Goal: Transaction & Acquisition: Purchase product/service

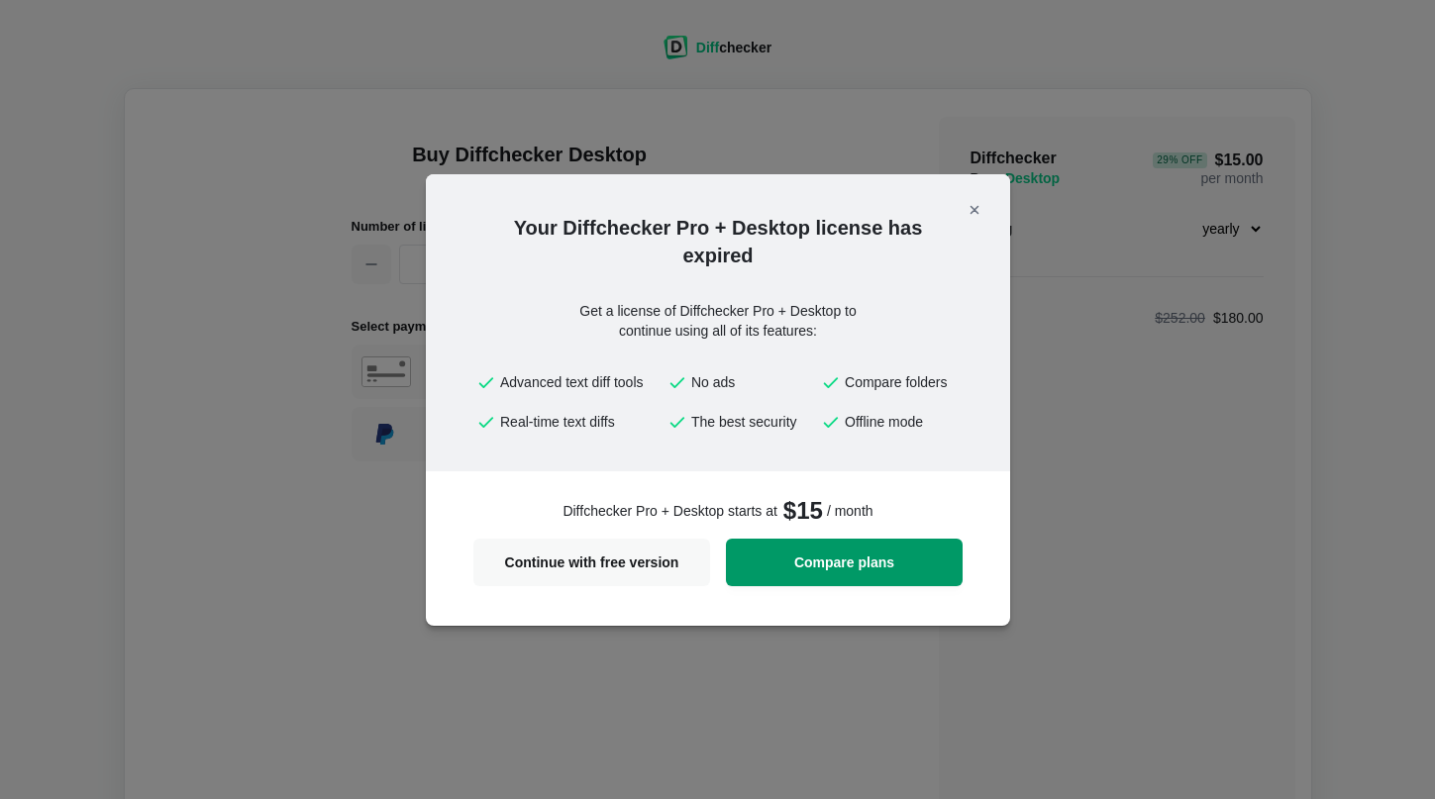
click at [813, 557] on span "Compare plans" at bounding box center [844, 562] width 213 height 14
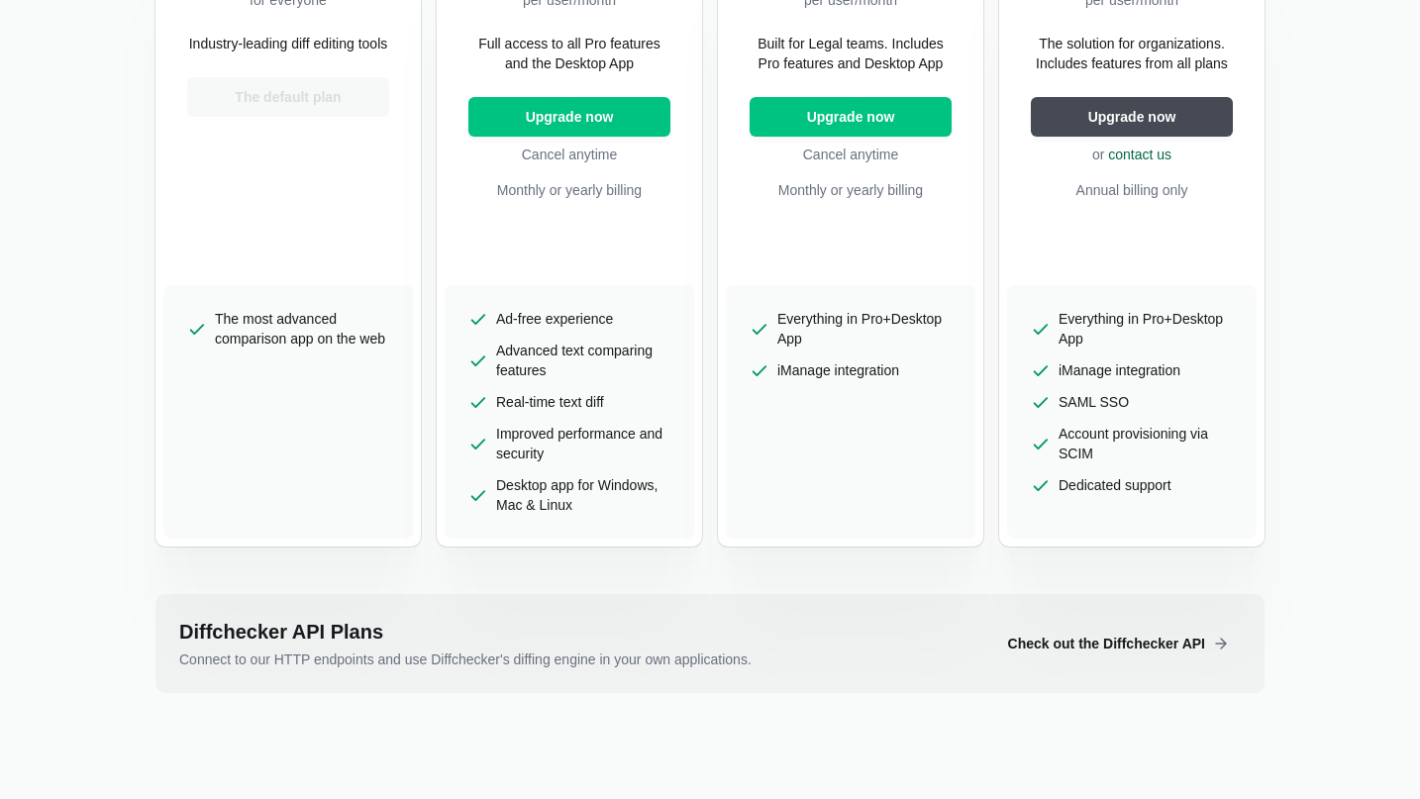
scroll to position [495, 0]
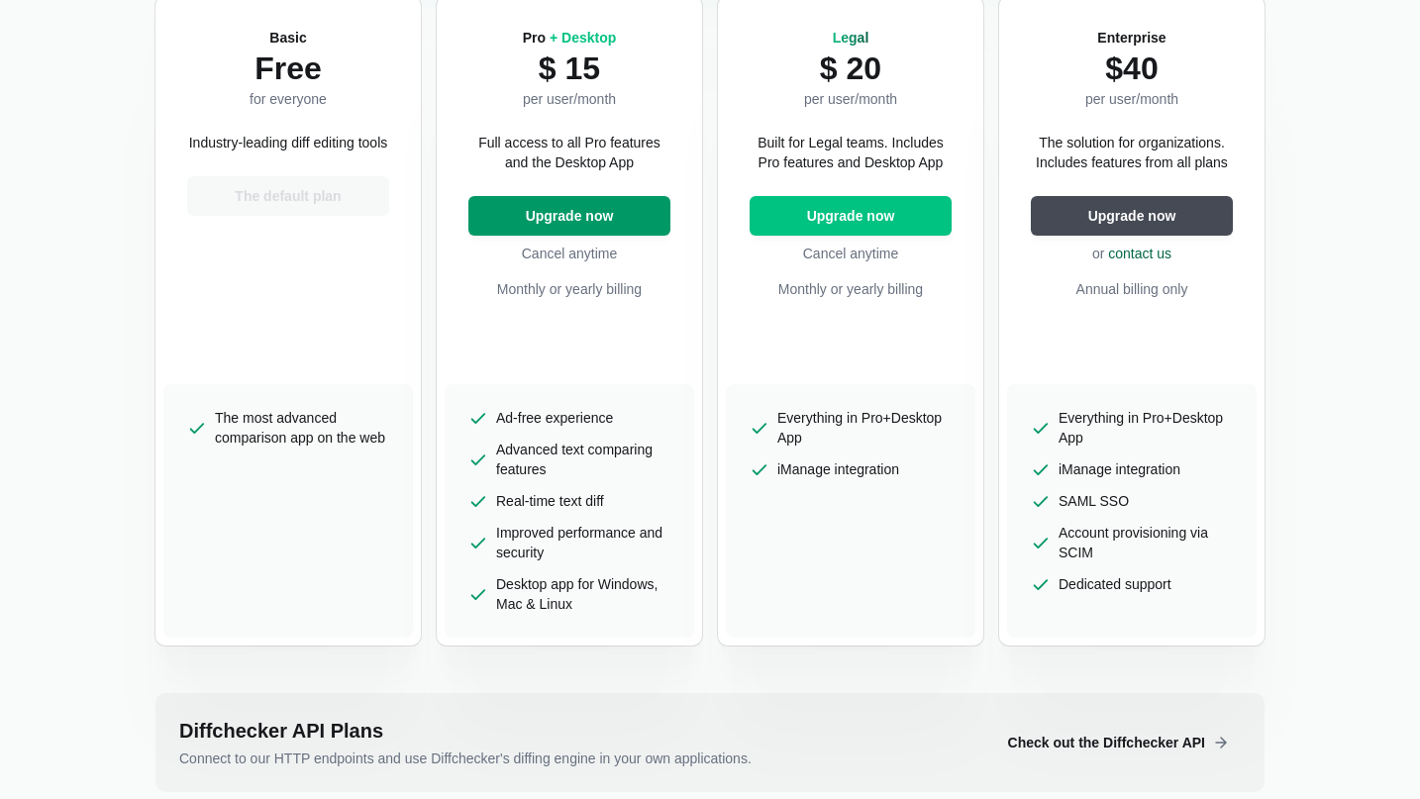
click at [560, 217] on span "Upgrade now" at bounding box center [570, 216] width 96 height 20
select select "desktop-yearly-180"
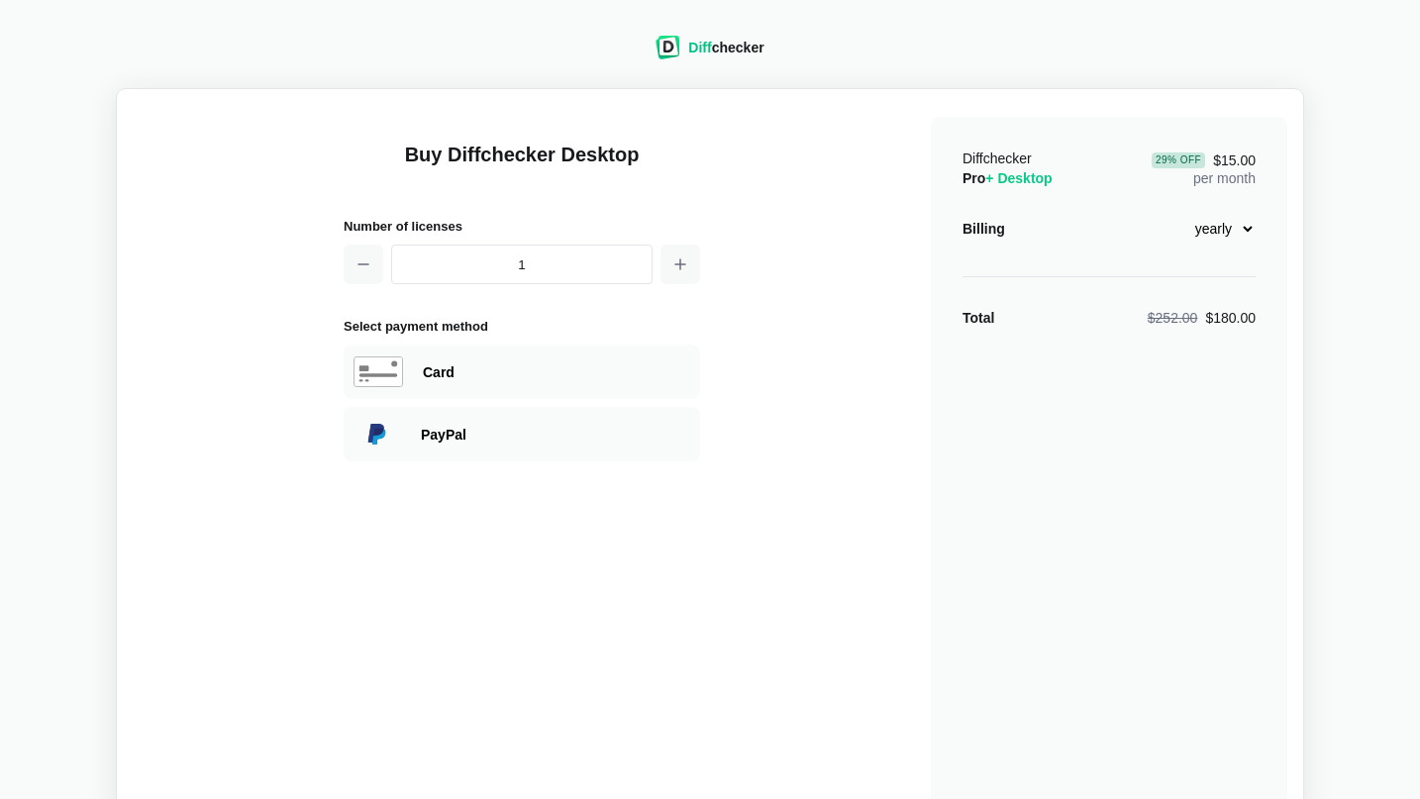
click at [1248, 227] on select "monthly yearly" at bounding box center [1212, 229] width 85 height 34
click at [1322, 268] on div "Diff checker Buy Diffchecker Desktop Number of licenses 1 Select payment method…" at bounding box center [710, 429] width 1396 height 835
click at [669, 383] on div "Card" at bounding box center [522, 372] width 356 height 54
select select "[GEOGRAPHIC_DATA]"
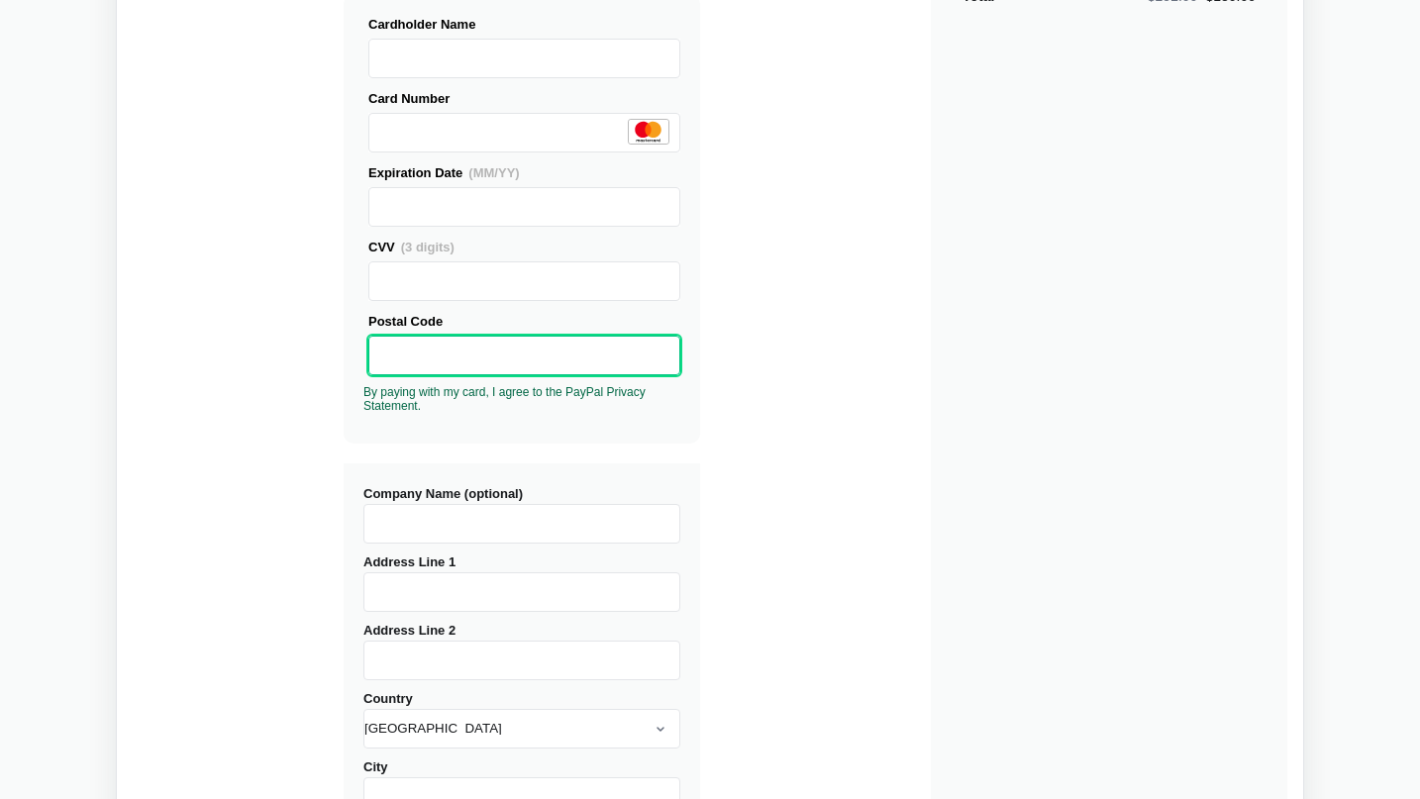
scroll to position [297, 0]
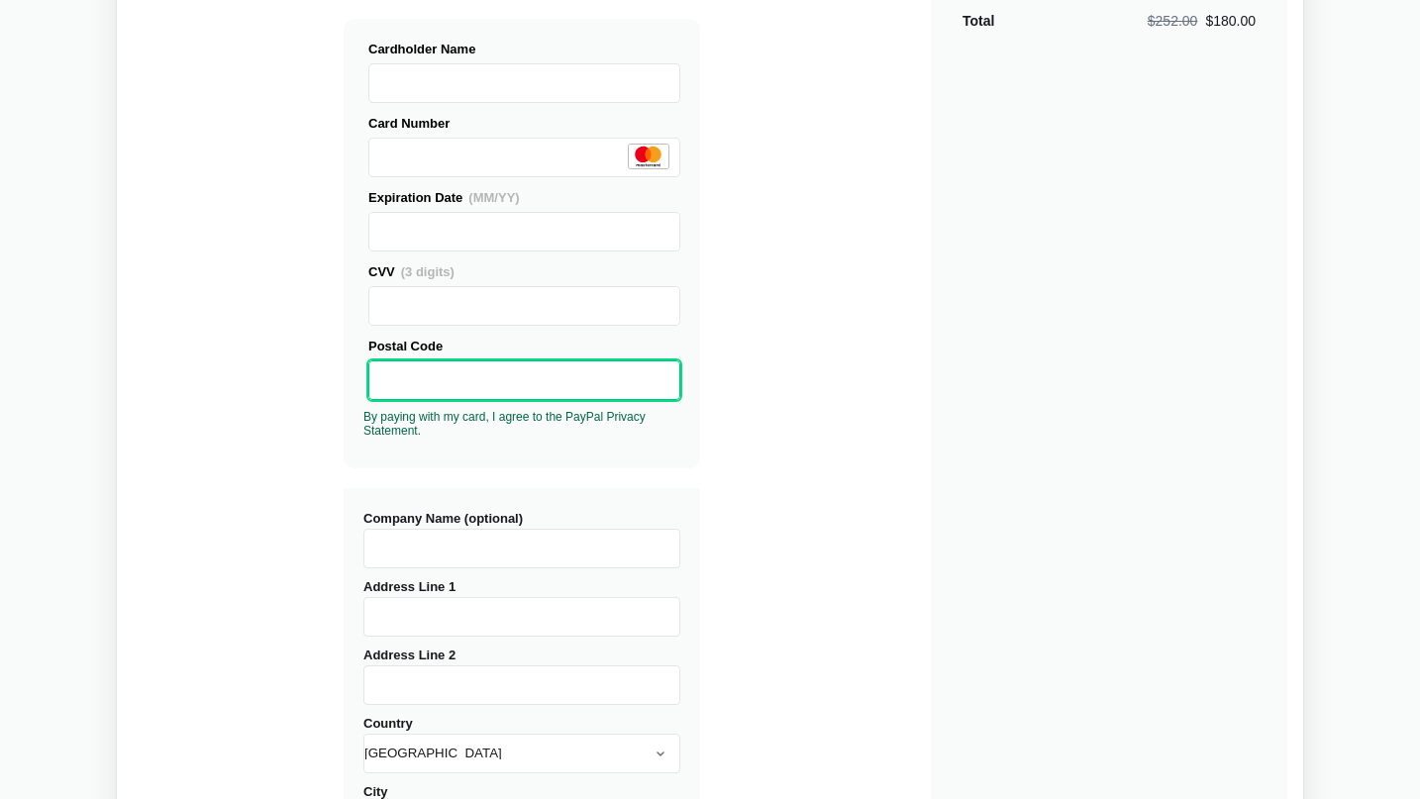
click at [509, 553] on input "Company Name (optional)" at bounding box center [521, 549] width 317 height 40
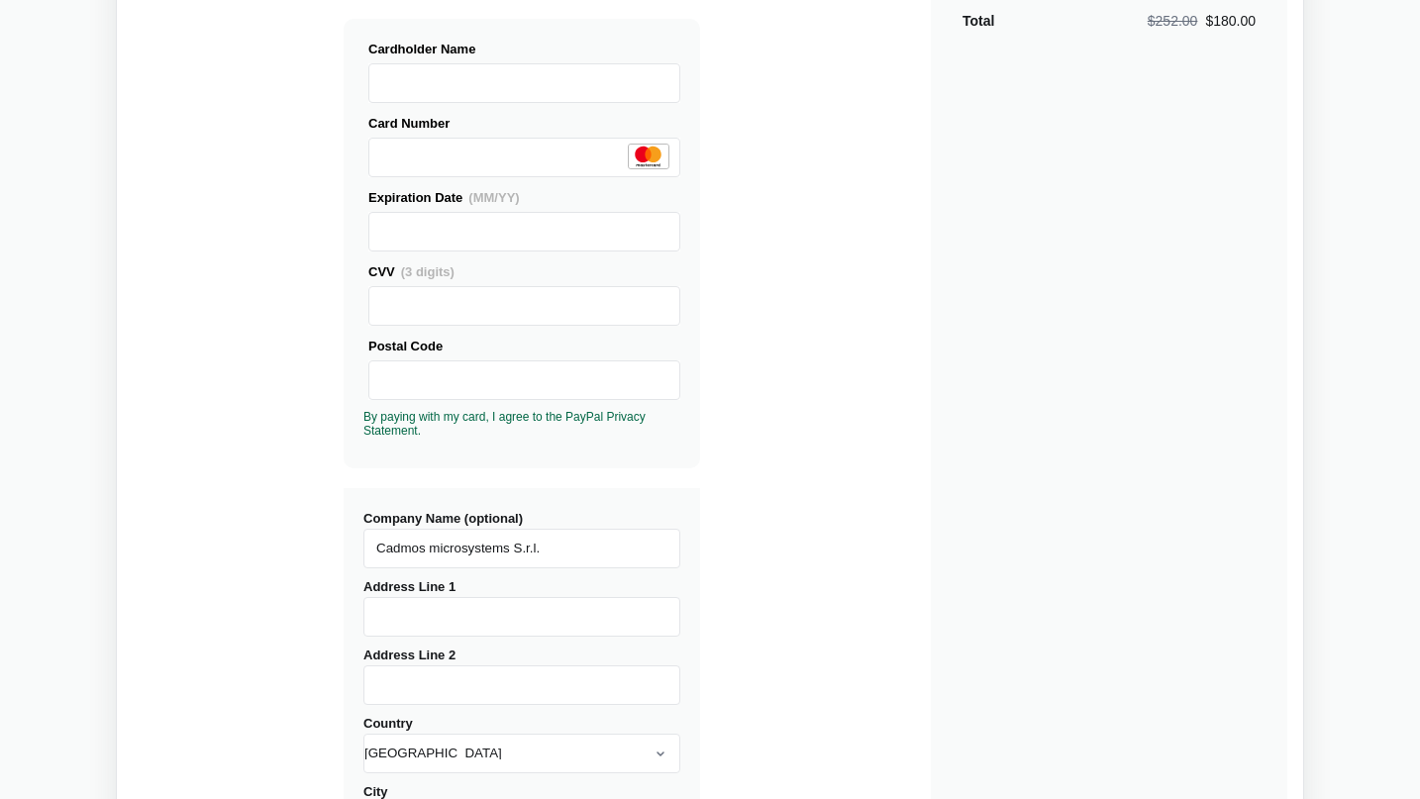
type input "Cadmos microsystems S.r.l."
type input "[STREET_ADDRESS]"
click at [498, 675] on input "Address Line 2" at bounding box center [521, 685] width 317 height 40
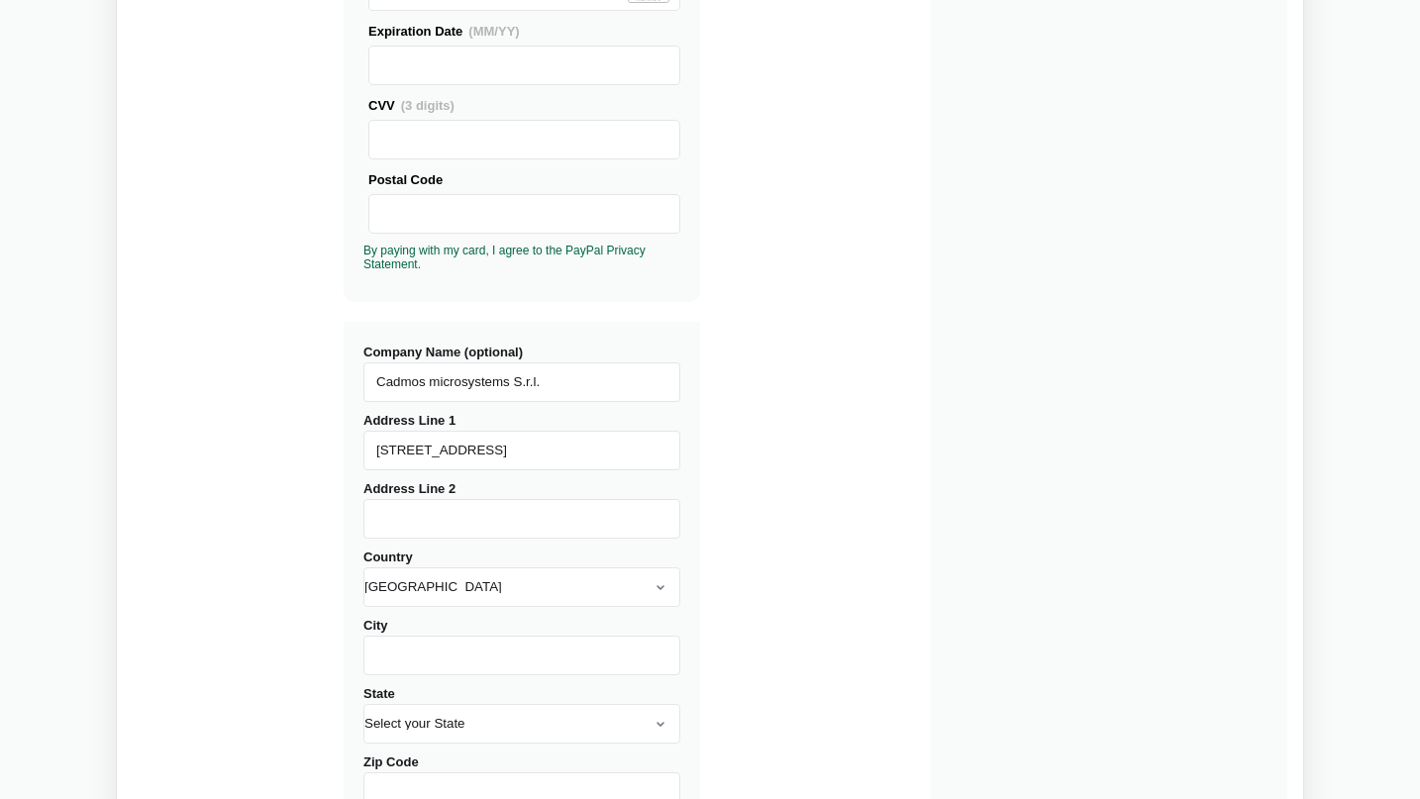
scroll to position [495, 0]
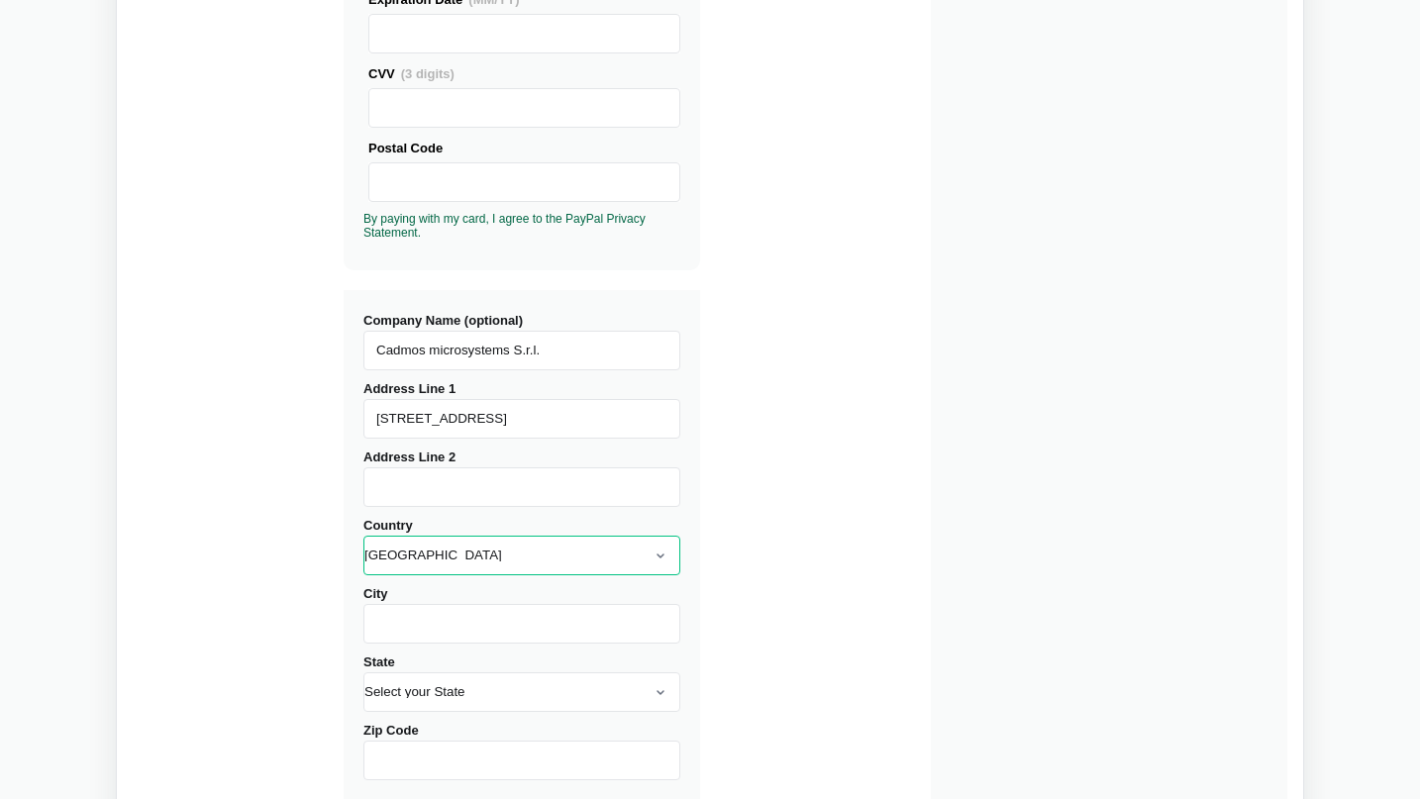
click at [500, 566] on select "[GEOGRAPHIC_DATA] [GEOGRAPHIC_DATA] [GEOGRAPHIC_DATA] [GEOGRAPHIC_DATA] [US_STA…" at bounding box center [521, 556] width 317 height 40
select select "[GEOGRAPHIC_DATA]"
click at [363, 536] on select "[GEOGRAPHIC_DATA] [GEOGRAPHIC_DATA] [GEOGRAPHIC_DATA] [GEOGRAPHIC_DATA] [US_STA…" at bounding box center [521, 556] width 317 height 40
click at [529, 628] on input "City" at bounding box center [521, 624] width 317 height 40
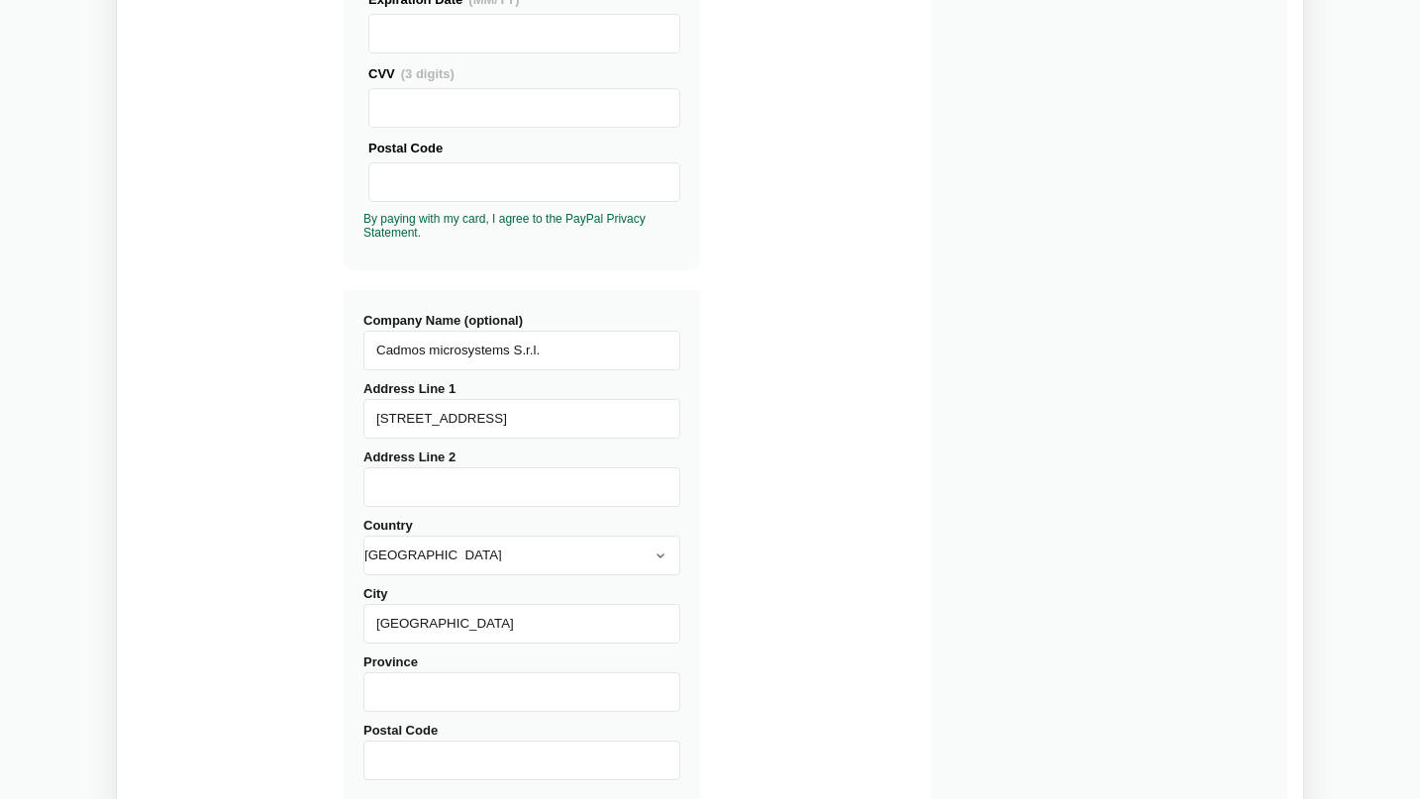
type input "[GEOGRAPHIC_DATA]"
type input "RM"
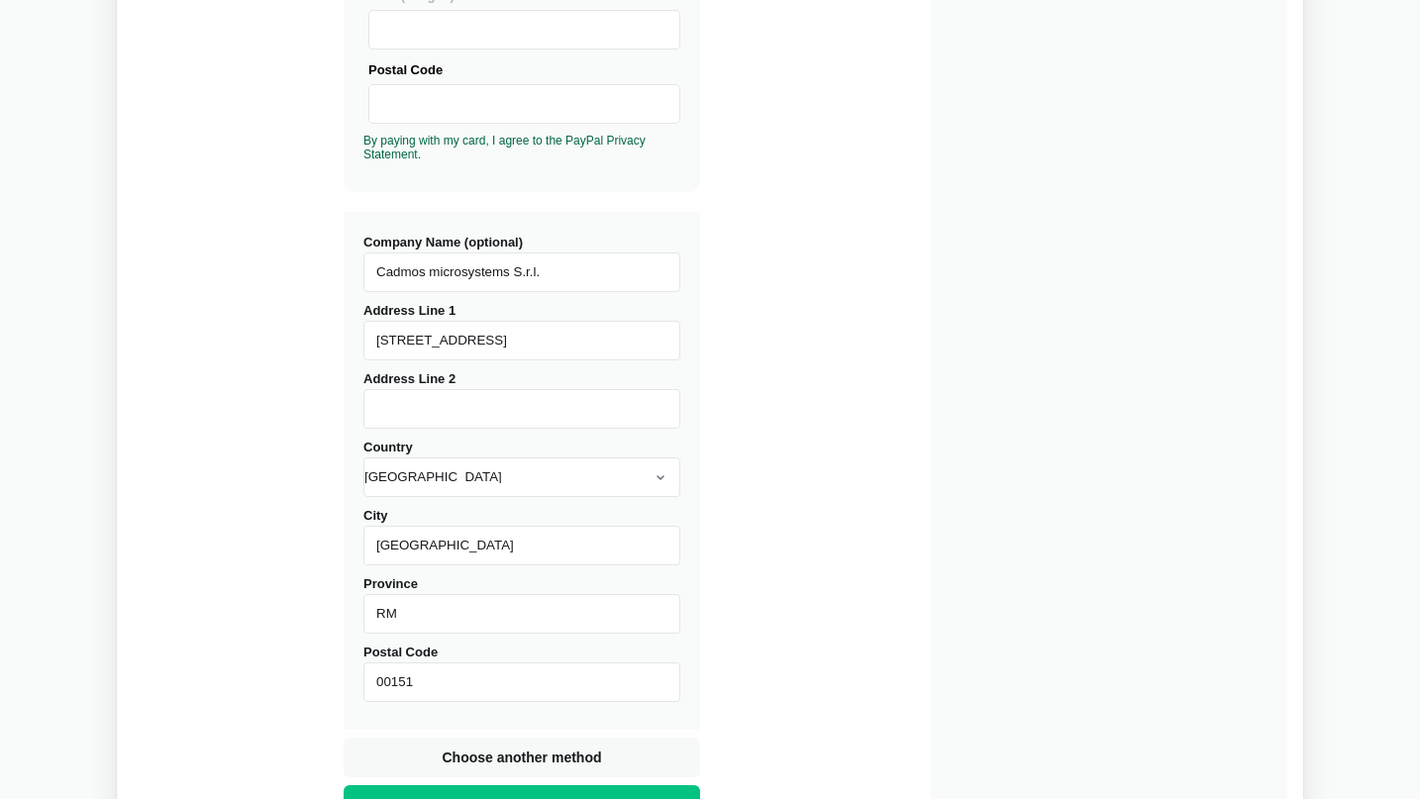
scroll to position [693, 0]
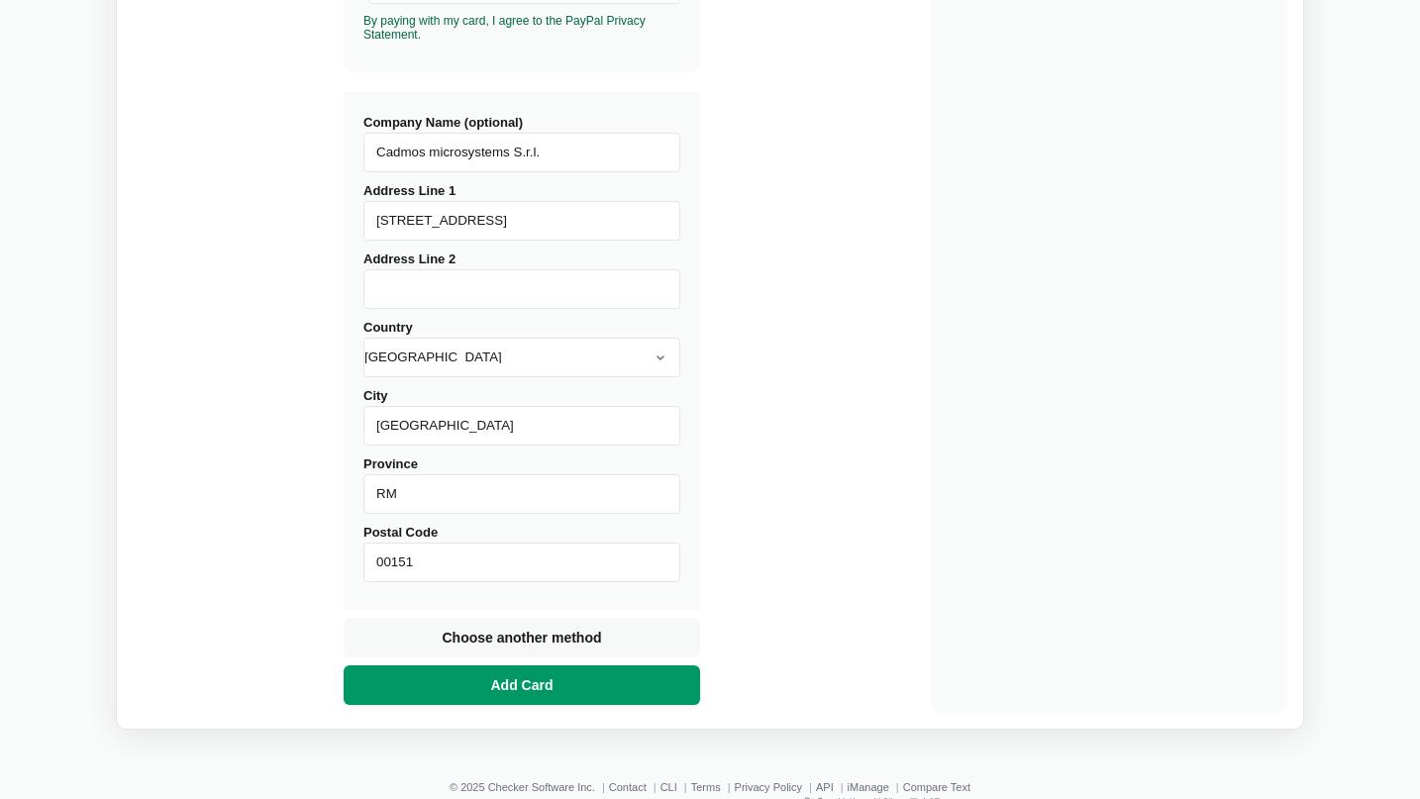
type input "00151"
click at [530, 694] on span "Add Card" at bounding box center [522, 685] width 70 height 20
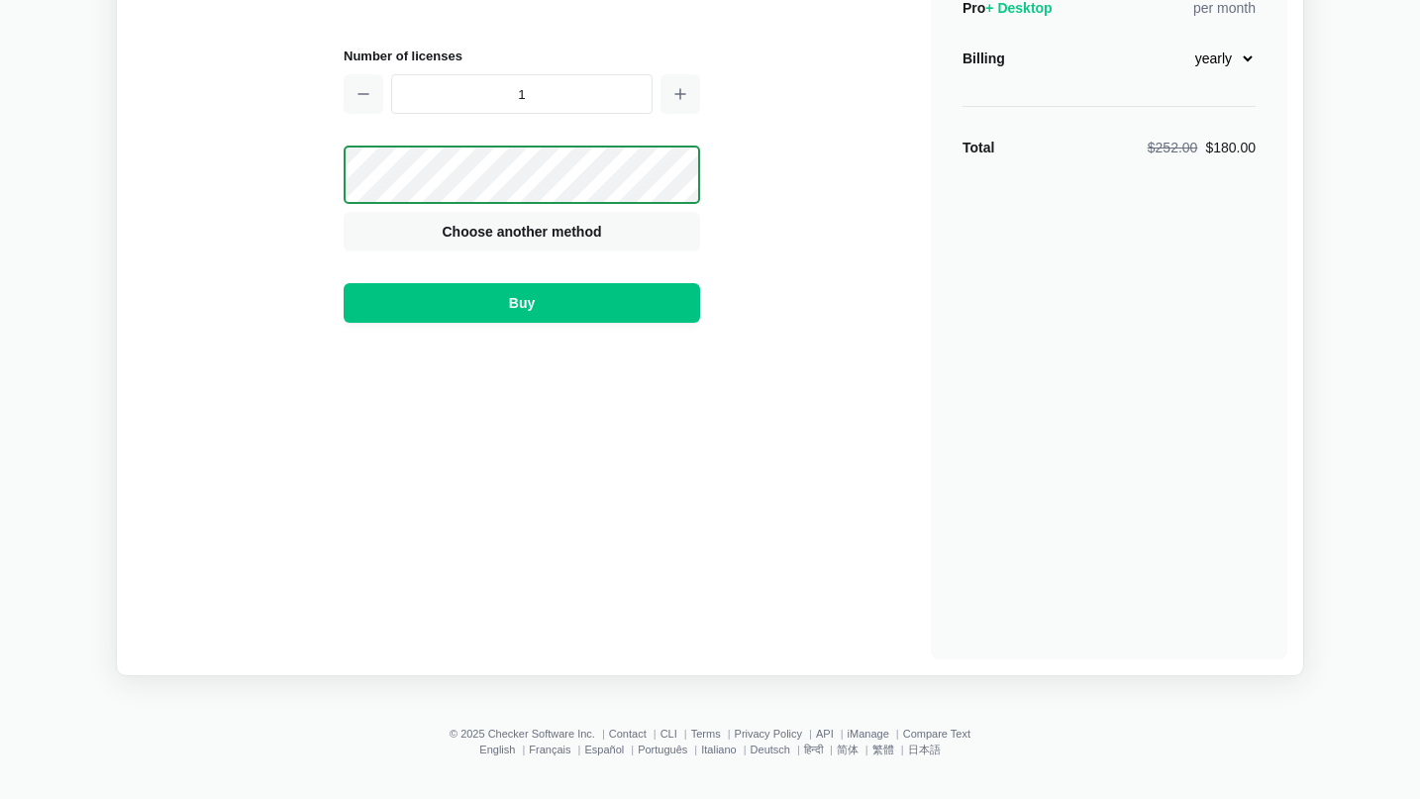
scroll to position [0, 0]
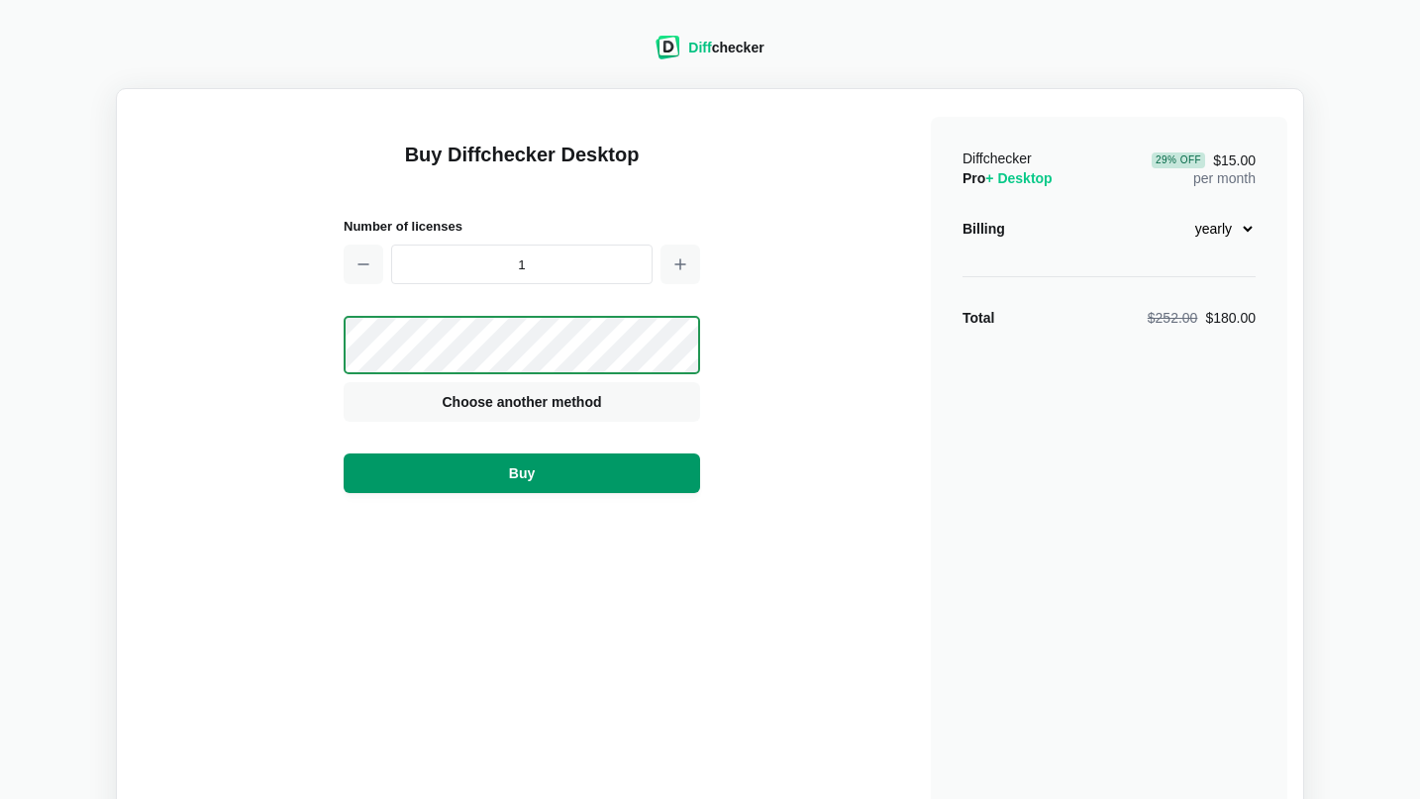
click at [560, 472] on button "Buy" at bounding box center [522, 473] width 356 height 40
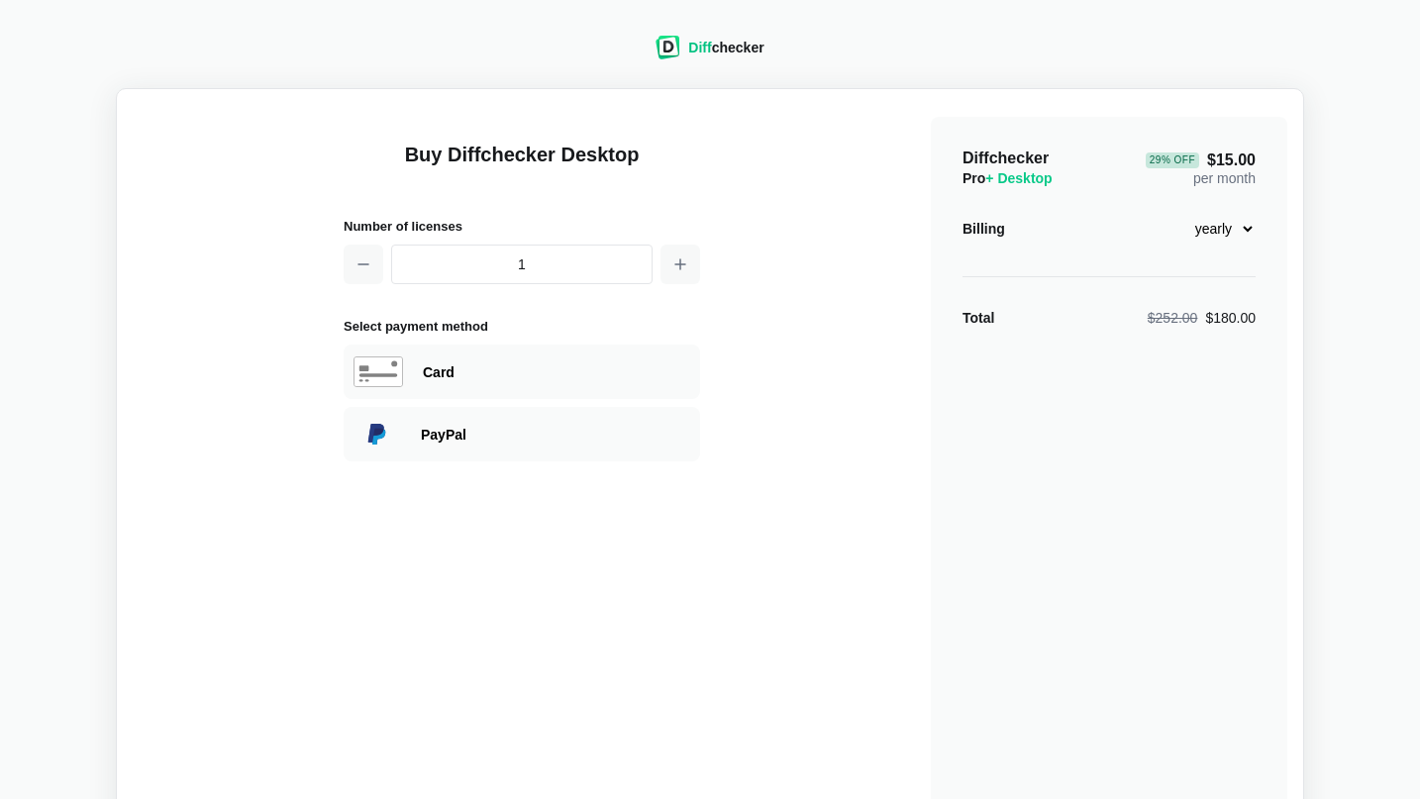
click at [213, 487] on div "Buy Diffchecker Desktop Number of licenses 1 Select payment method Visa MasterC…" at bounding box center [710, 467] width 1154 height 725
click at [1086, 369] on div "Diffchecker Pro + Desktop 29 % Off $15.00 per month Billing monthly yearly Tota…" at bounding box center [1109, 473] width 356 height 713
click at [459, 354] on div "Card" at bounding box center [522, 372] width 356 height 54
select select "[GEOGRAPHIC_DATA]"
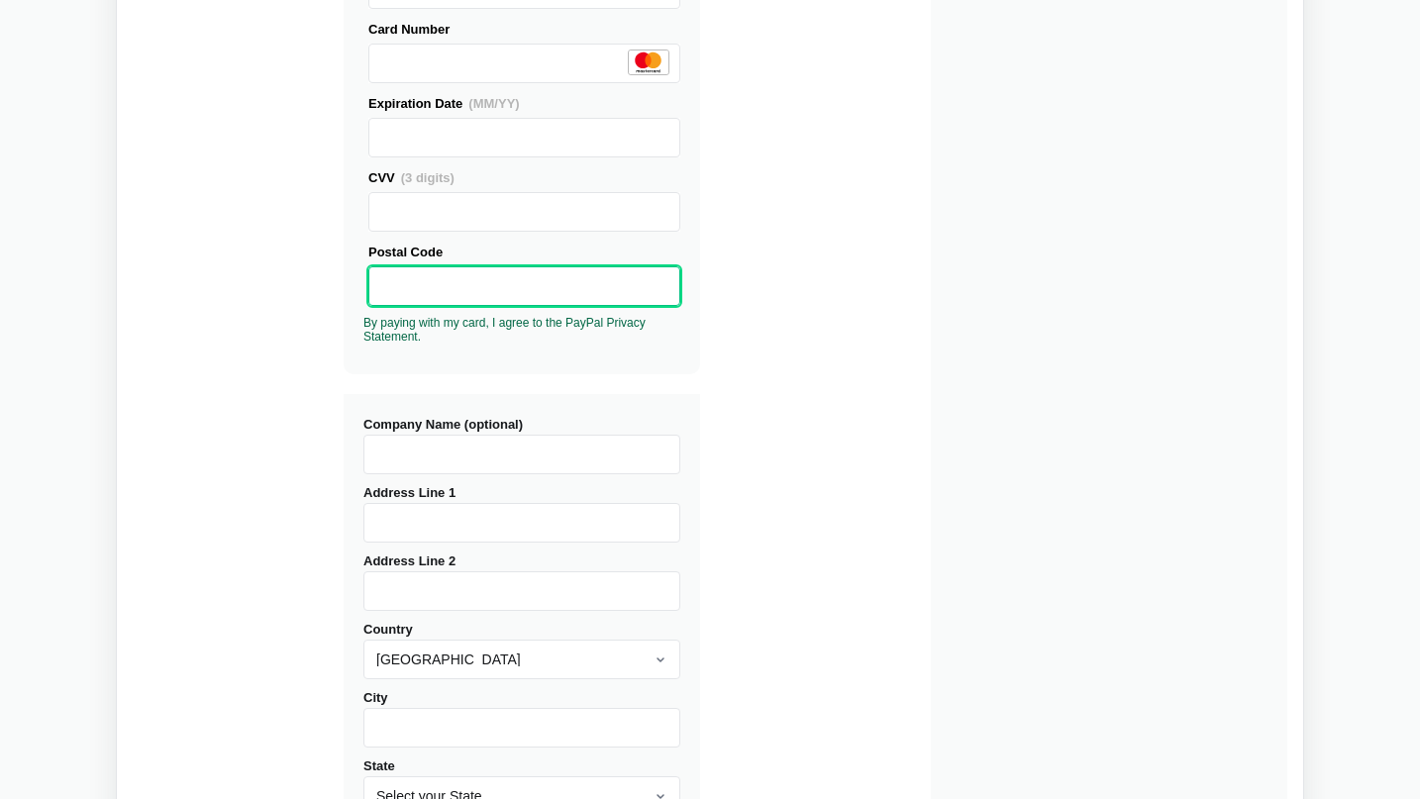
scroll to position [396, 0]
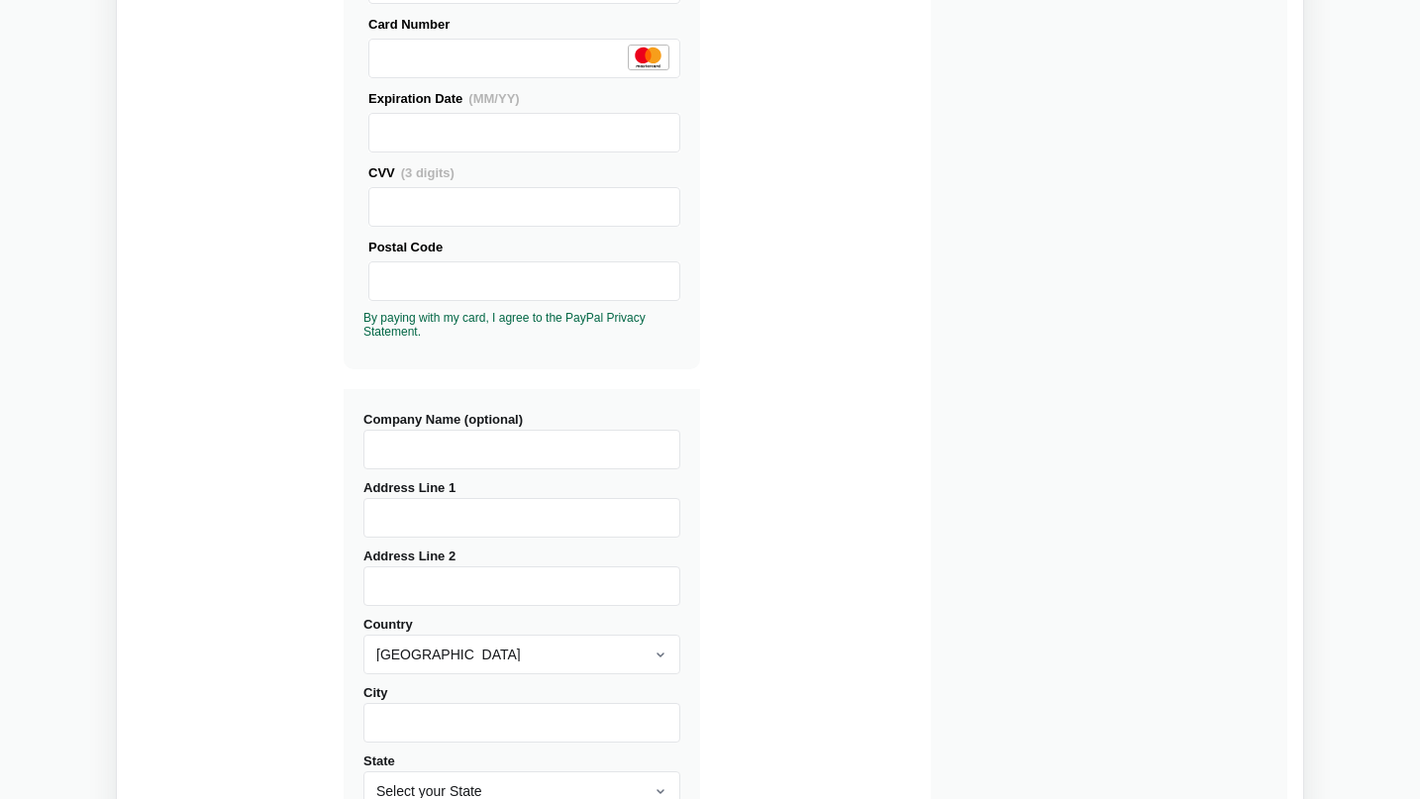
click at [512, 450] on input "Company Name (optional)" at bounding box center [521, 450] width 317 height 40
type input "Cadmos microsystems S.r.l."
type input "[STREET_ADDRESS]"
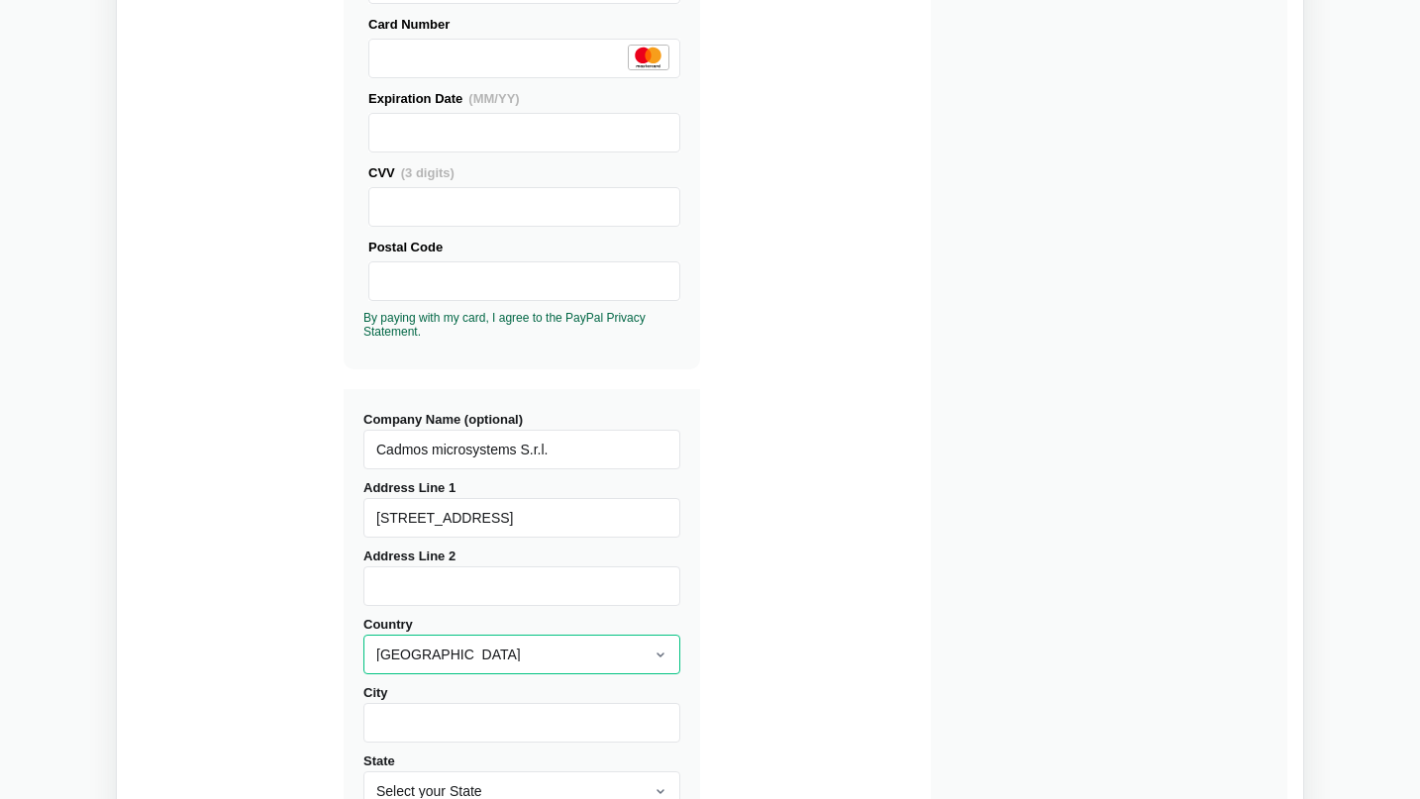
click at [656, 653] on select "[GEOGRAPHIC_DATA] [GEOGRAPHIC_DATA] [GEOGRAPHIC_DATA] [GEOGRAPHIC_DATA] [US_STA…" at bounding box center [521, 655] width 317 height 40
select select "[GEOGRAPHIC_DATA]"
click at [363, 635] on select "[GEOGRAPHIC_DATA] [GEOGRAPHIC_DATA] [GEOGRAPHIC_DATA] [GEOGRAPHIC_DATA] [US_STA…" at bounding box center [521, 655] width 317 height 40
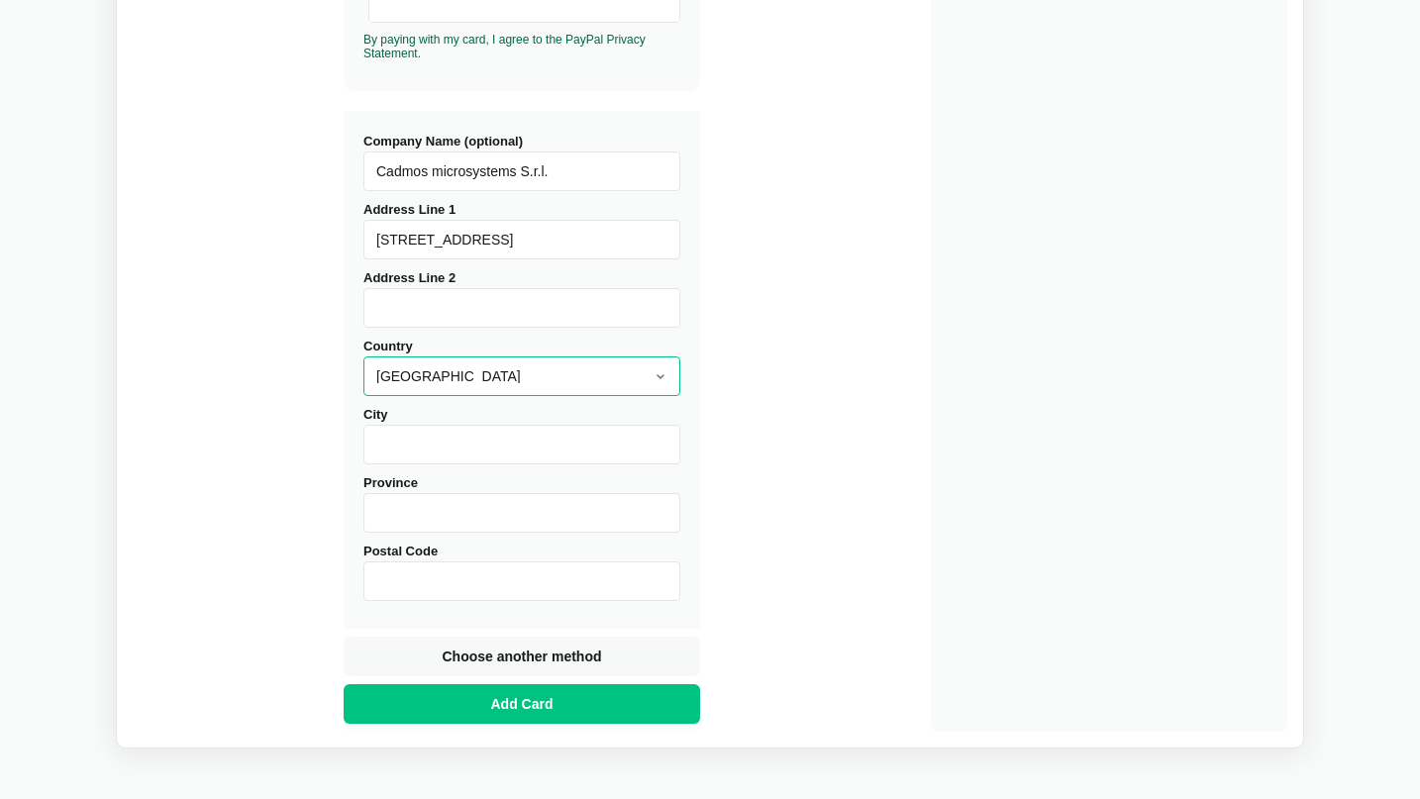
scroll to position [693, 0]
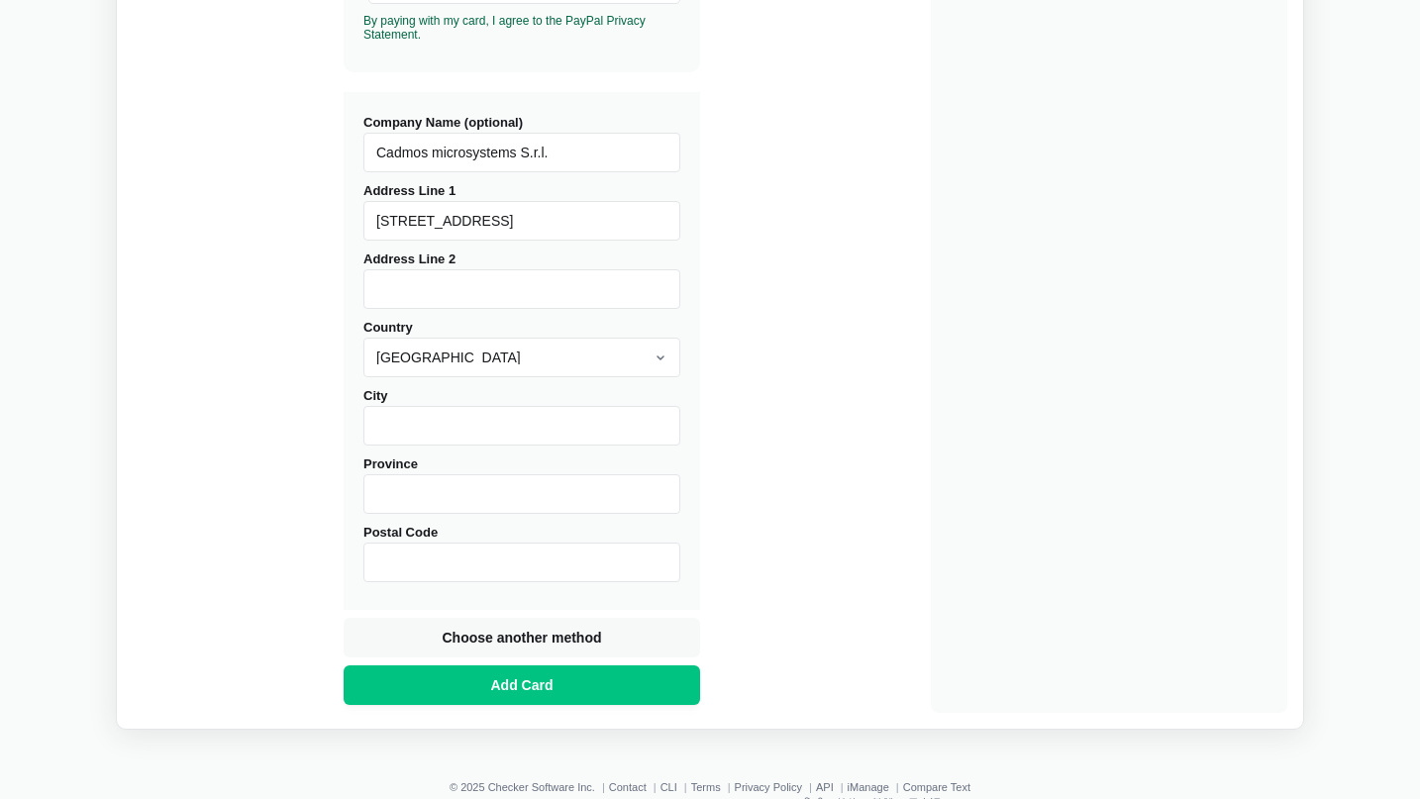
click at [609, 439] on input "City" at bounding box center [521, 426] width 317 height 40
type input "[GEOGRAPHIC_DATA]"
type input "RM"
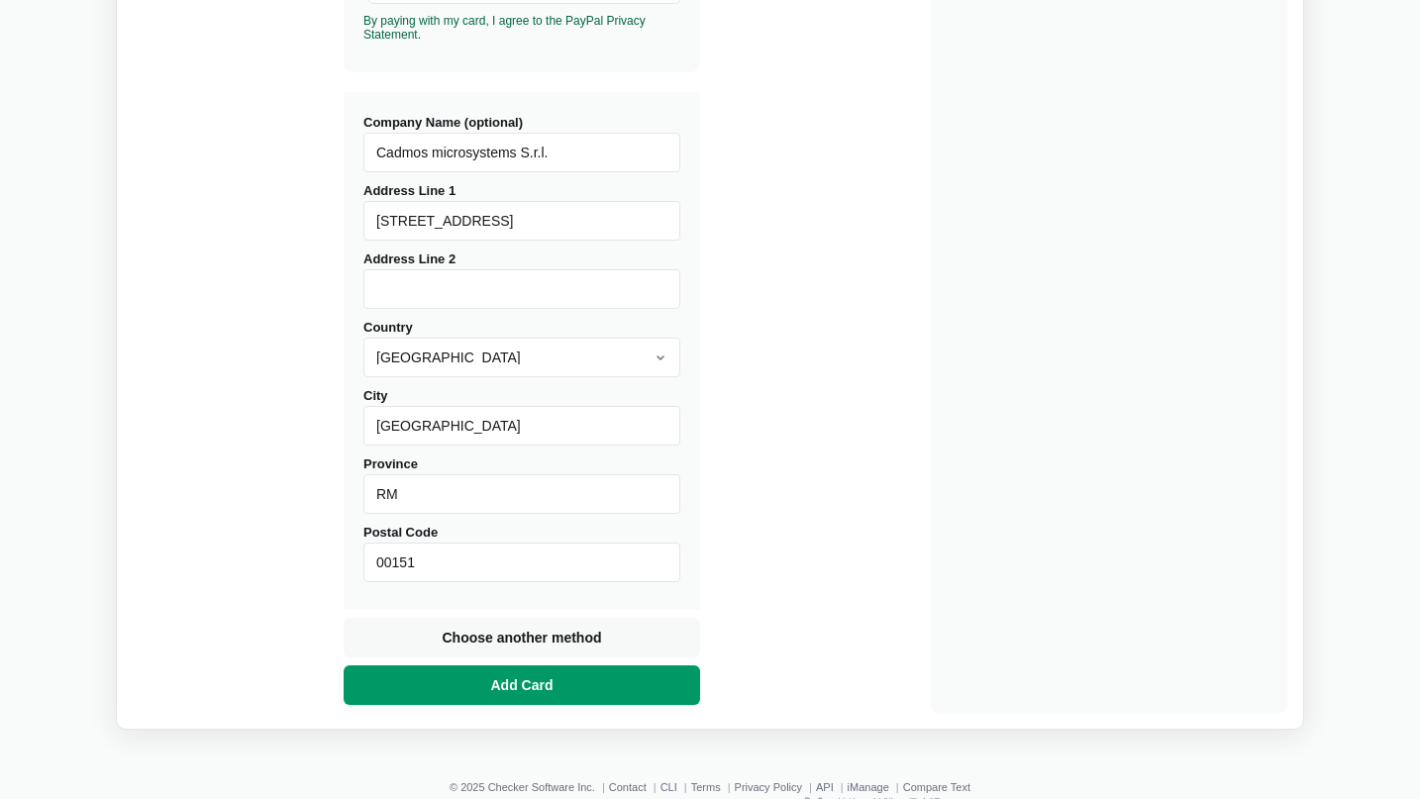
type input "00151"
click at [549, 699] on button "Add Card" at bounding box center [522, 685] width 356 height 40
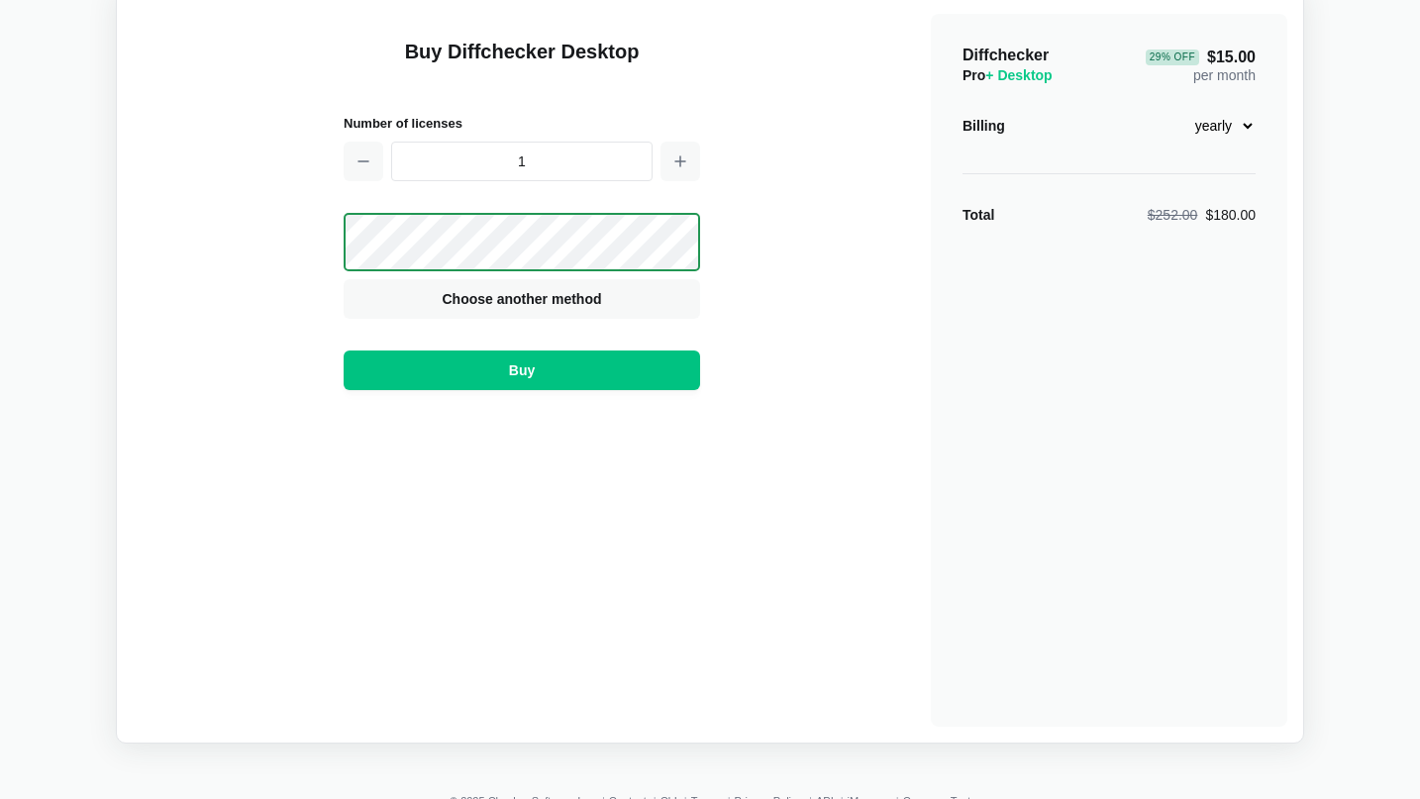
scroll to position [0, 0]
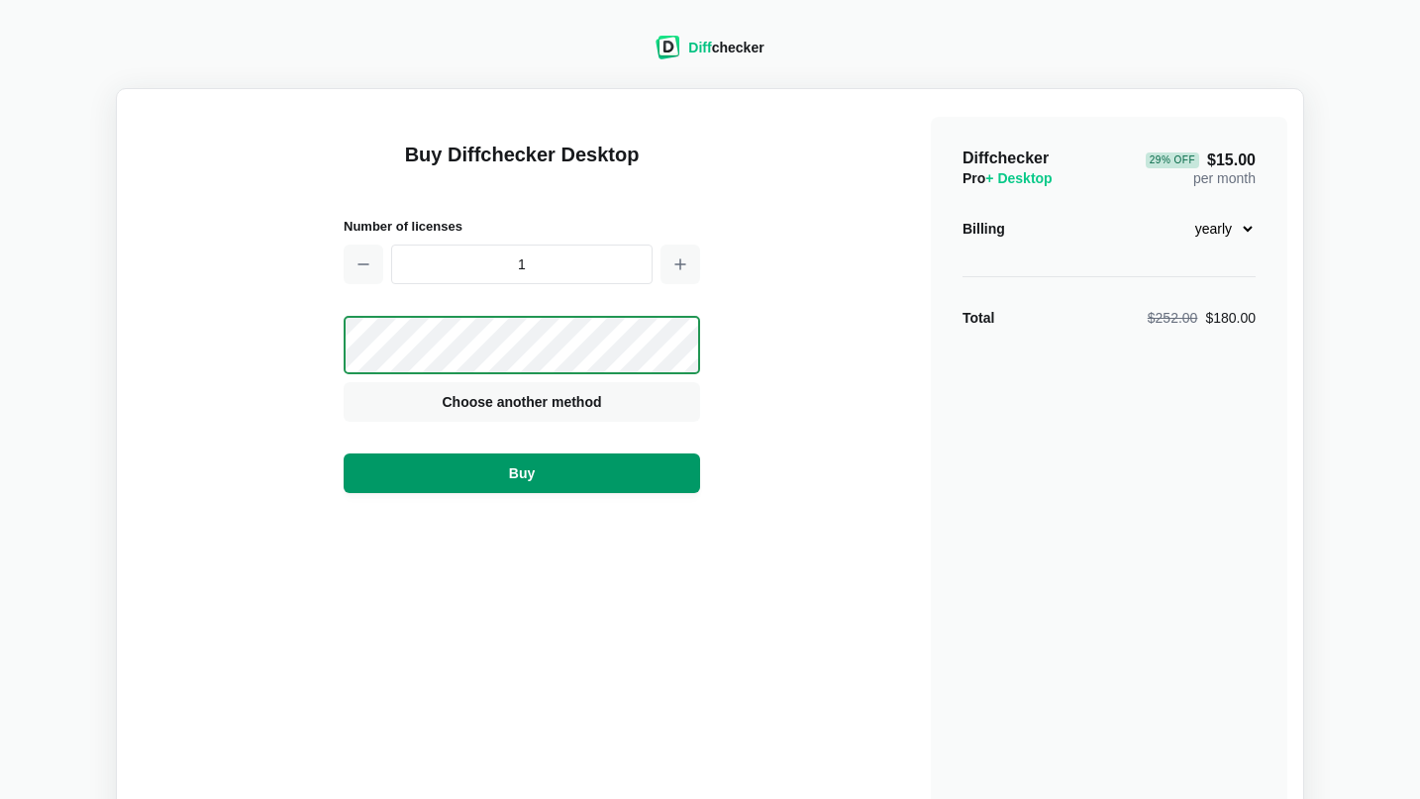
click at [554, 464] on button "Buy" at bounding box center [522, 473] width 356 height 40
